Goal: Find specific page/section: Find specific page/section

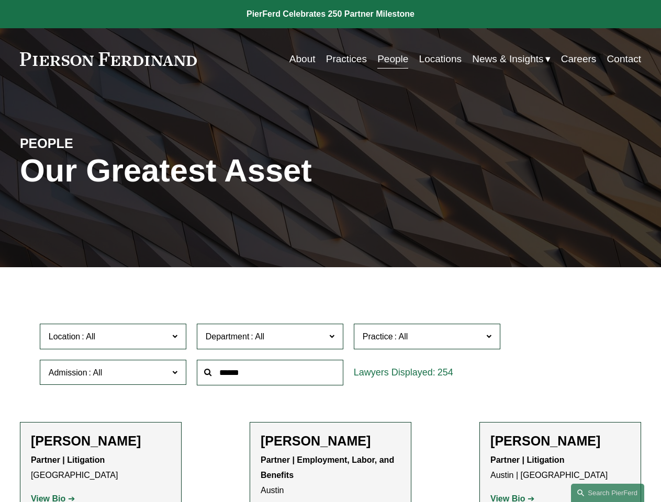
click at [330, 391] on div at bounding box center [269, 373] width 157 height 36
click at [330, 357] on div at bounding box center [269, 373] width 157 height 36
click at [113, 339] on span "Location" at bounding box center [109, 337] width 120 height 14
click at [270, 339] on span "Department" at bounding box center [266, 337] width 120 height 14
click at [427, 339] on span "Practice" at bounding box center [422, 337] width 120 height 14
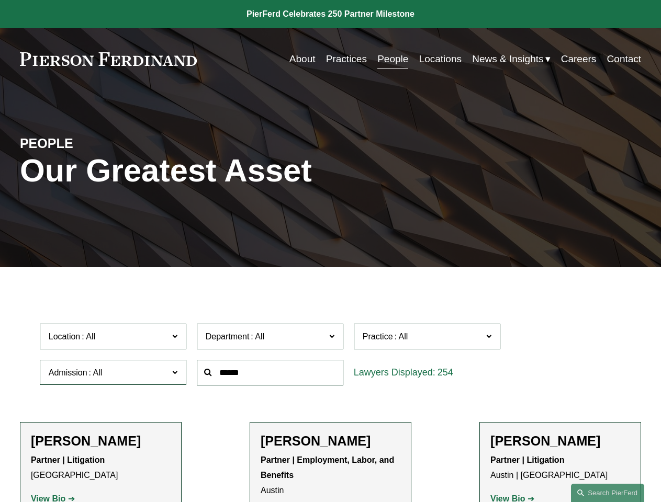
click at [0, 0] on link "All" at bounding box center [0, 0] width 0 height 0
click at [270, 375] on input "text" at bounding box center [270, 373] width 146 height 26
click at [607, 493] on link "Search this site" at bounding box center [607, 493] width 73 height 18
